Goal: Task Accomplishment & Management: Complete application form

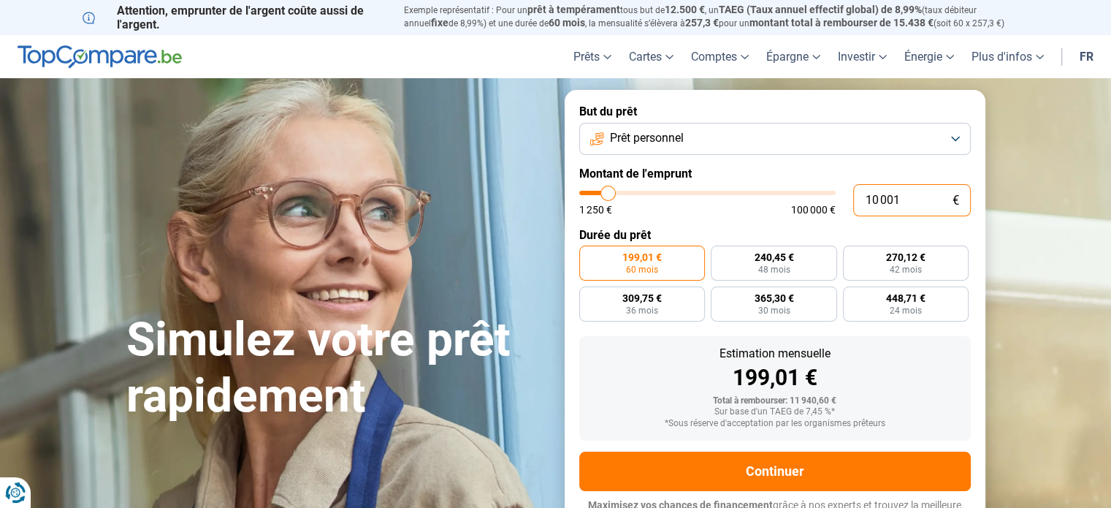
click at [888, 203] on input "10 001" at bounding box center [912, 200] width 118 height 32
click at [907, 195] on input "10 001" at bounding box center [912, 200] width 118 height 32
type input "1 000"
type input "1250"
type input "100"
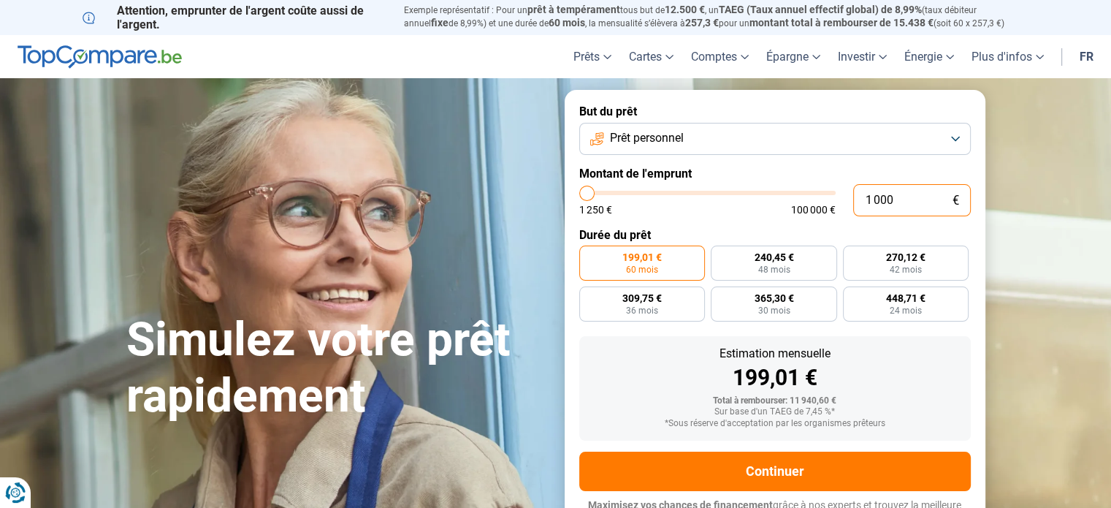
type input "1250"
type input "10"
type input "1250"
type input "1"
type input "1250"
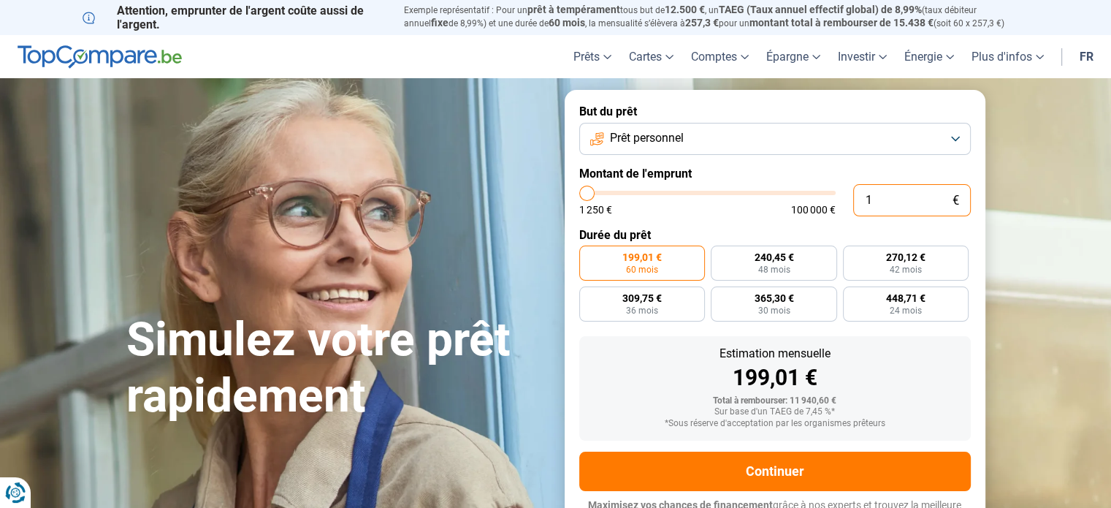
type input "0"
type input "1250"
type input "7"
type input "1250"
type input "75"
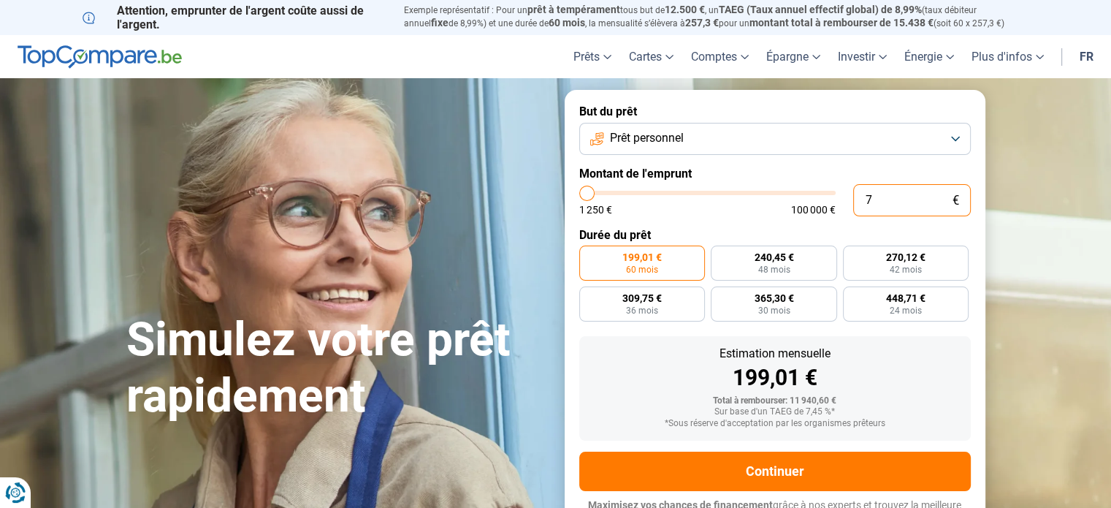
type input "1250"
type input "750"
type input "1250"
type input "7 500"
type input "7500"
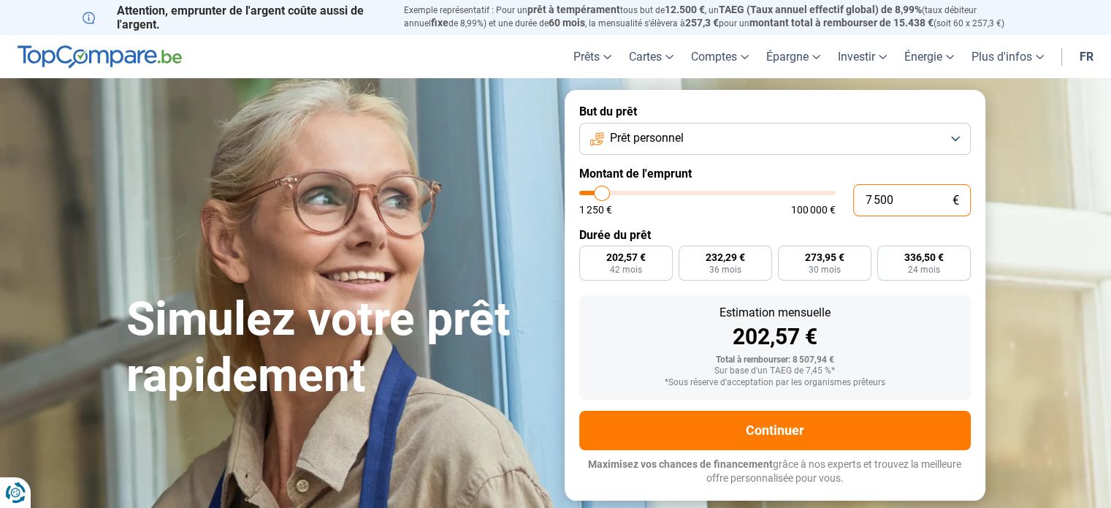
radio input "true"
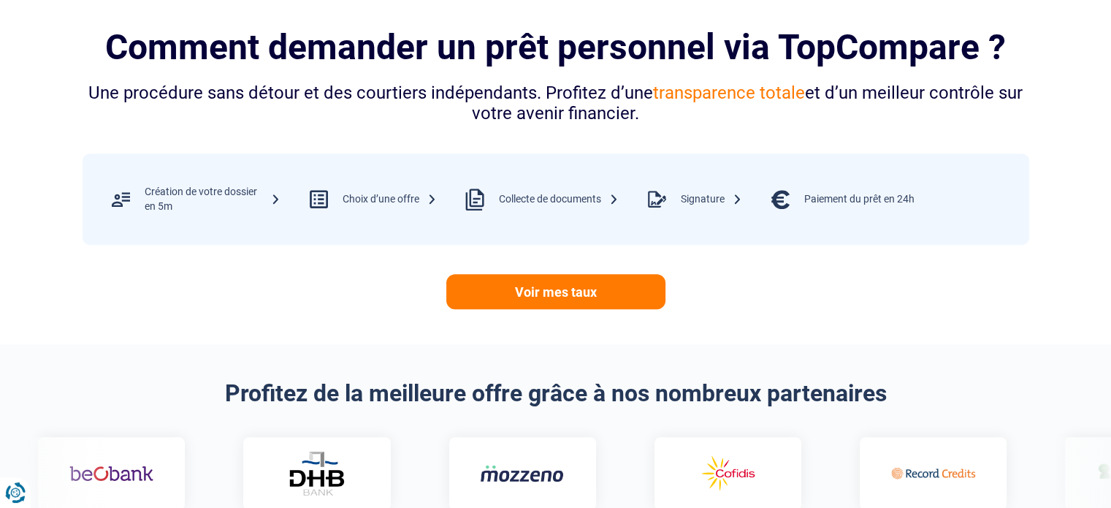
scroll to position [581, 0]
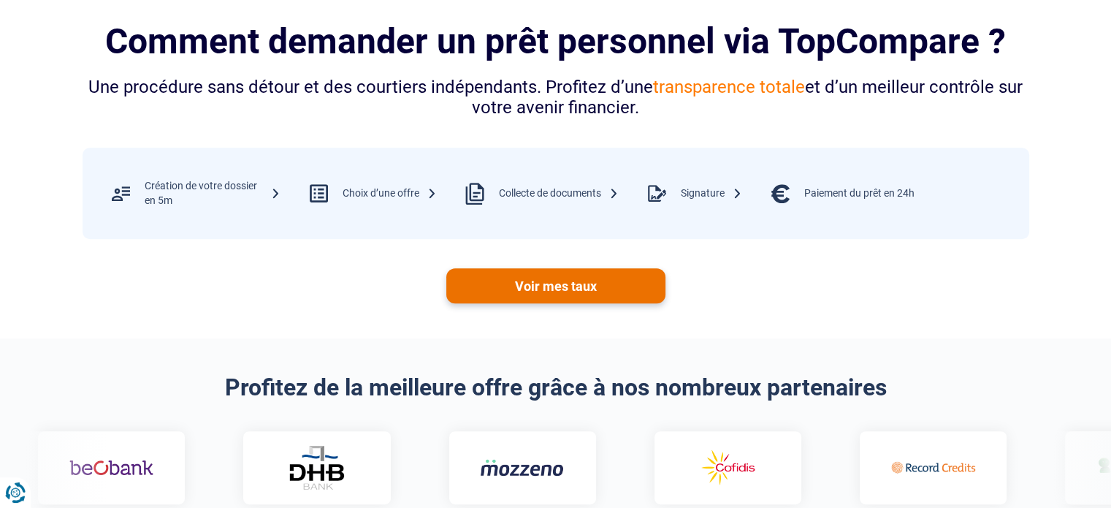
type input "7 500"
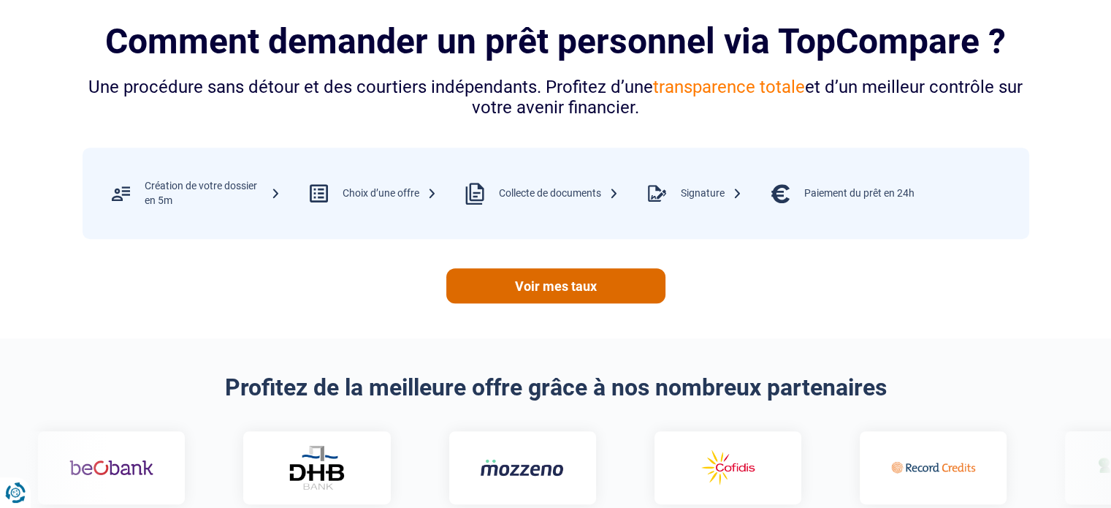
click at [555, 295] on link "Voir mes taux" at bounding box center [555, 285] width 219 height 35
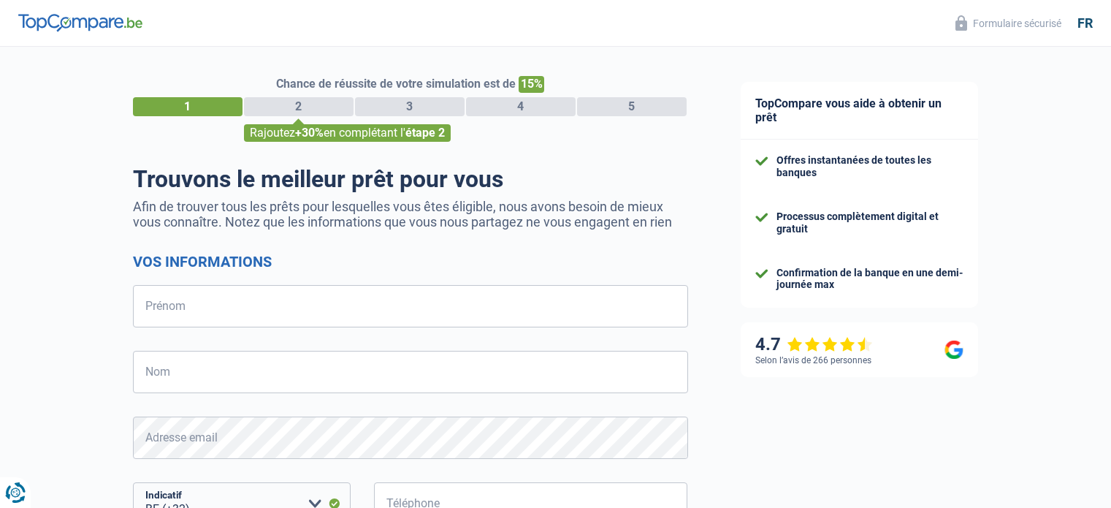
select select "32"
